Goal: Task Accomplishment & Management: Use online tool/utility

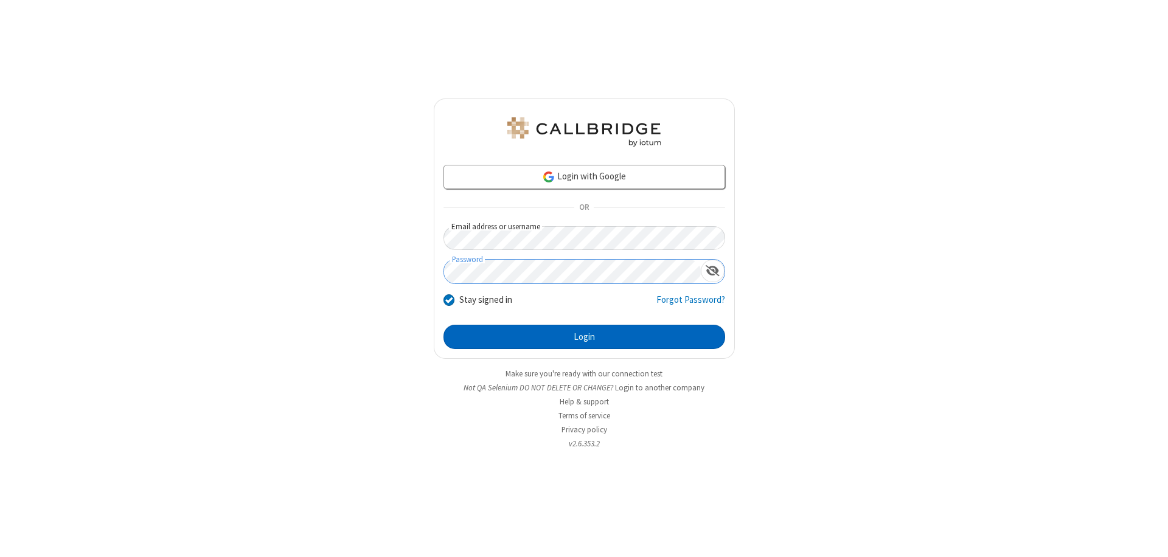
click at [584, 337] on button "Login" at bounding box center [584, 337] width 282 height 24
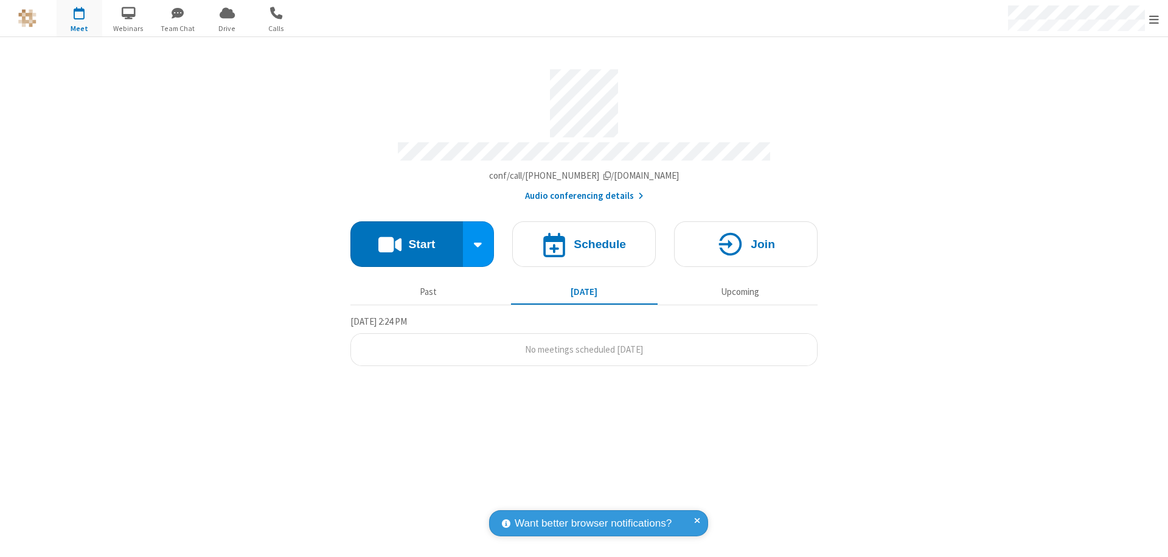
click at [406, 238] on button "Start" at bounding box center [406, 244] width 113 height 46
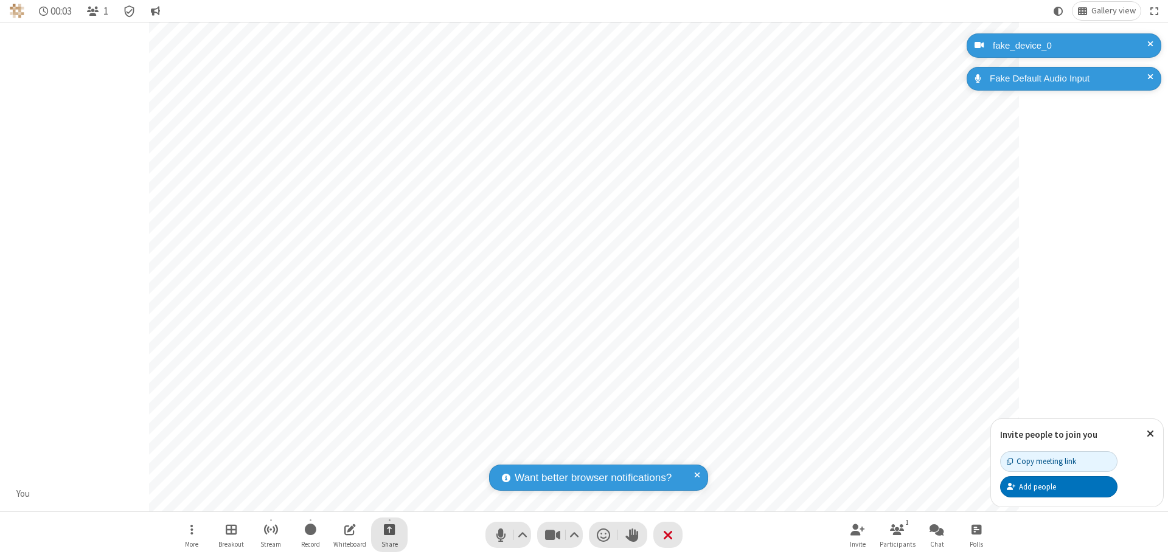
click at [389, 529] on span "Start sharing" at bounding box center [390, 529] width 12 height 15
click at [340, 500] on span "Share my screen" at bounding box center [340, 501] width 14 height 10
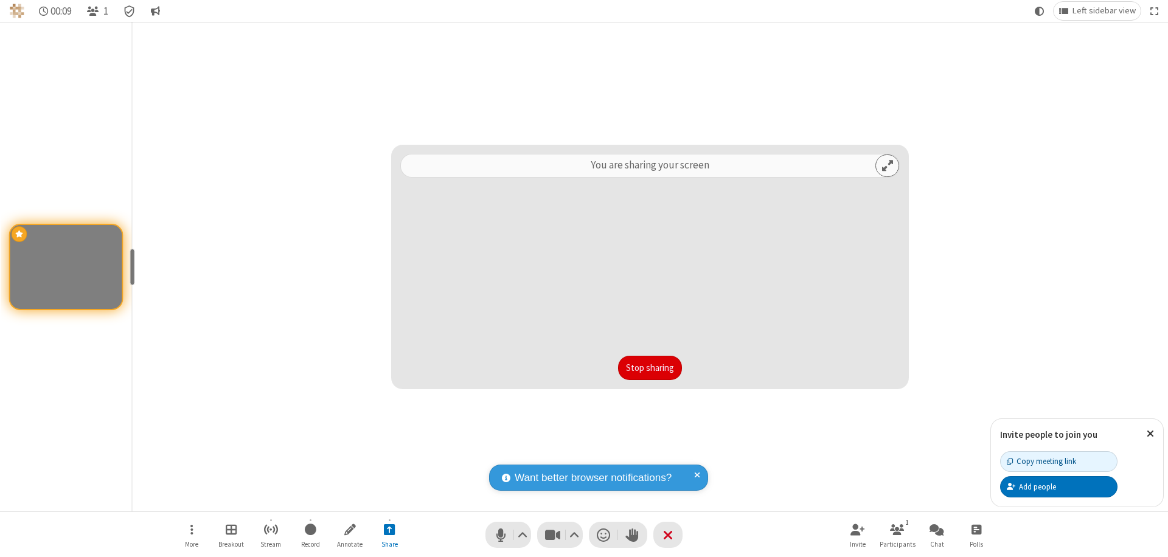
click at [650, 368] on button "Stop sharing" at bounding box center [650, 368] width 64 height 24
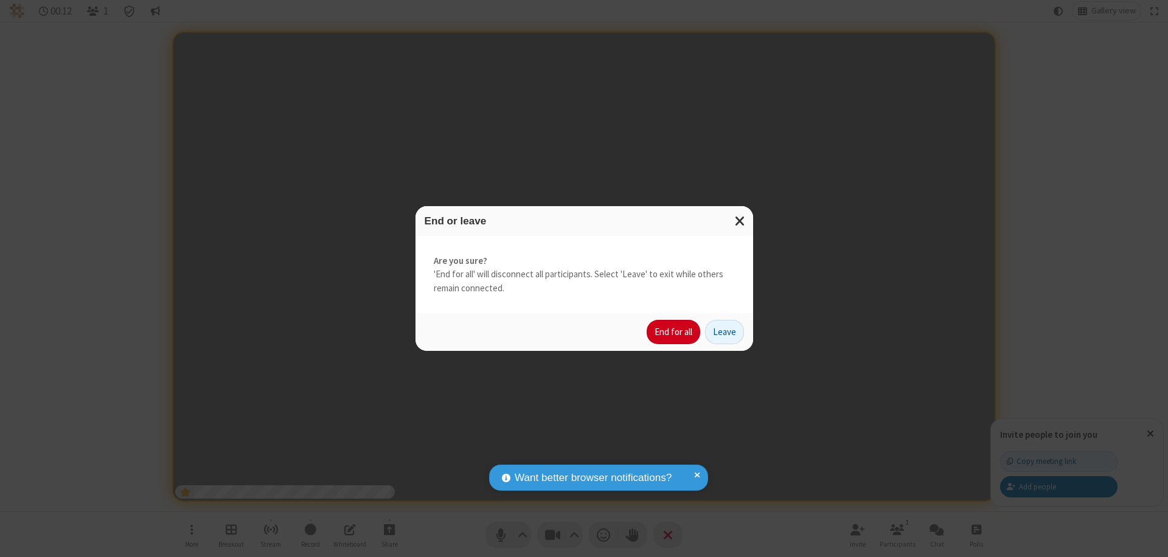
click at [674, 332] on button "End for all" at bounding box center [674, 332] width 54 height 24
